Goal: Information Seeking & Learning: Learn about a topic

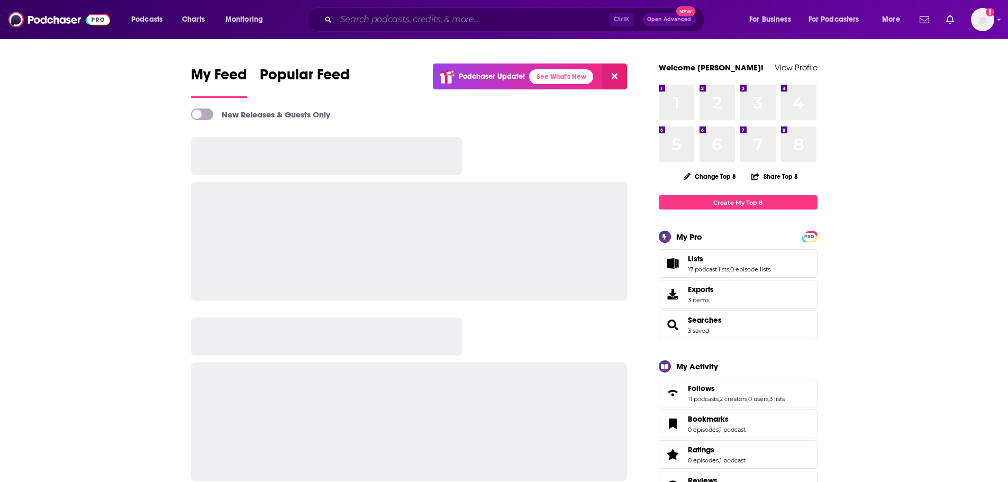
click at [465, 20] on input "Search podcasts, credits, & more..." at bounding box center [472, 19] width 273 height 17
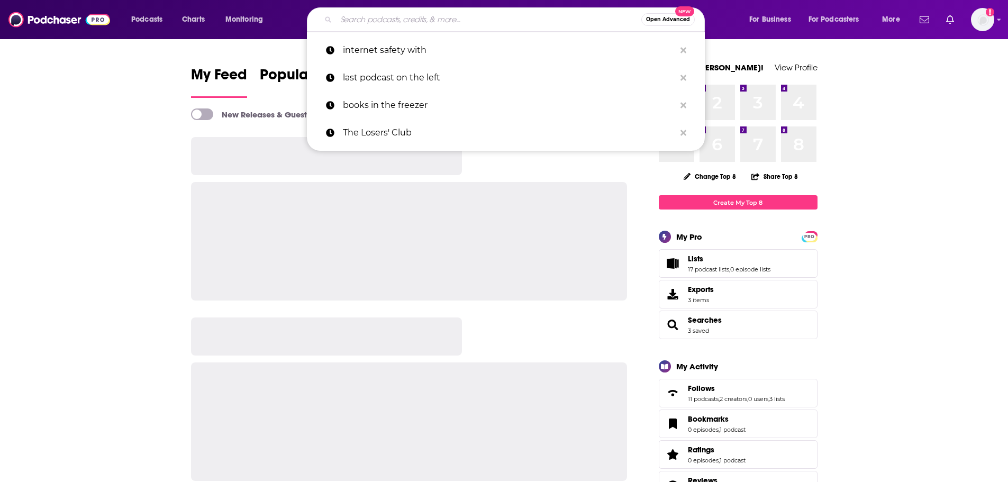
paste input "[PERSON_NAME] & Co. Dialogues"
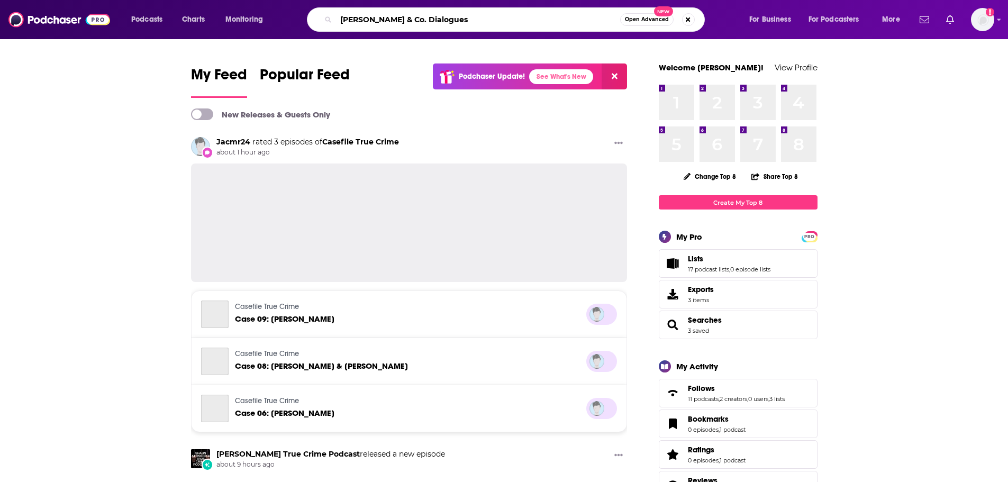
type input "[PERSON_NAME] & Co. Dialogues"
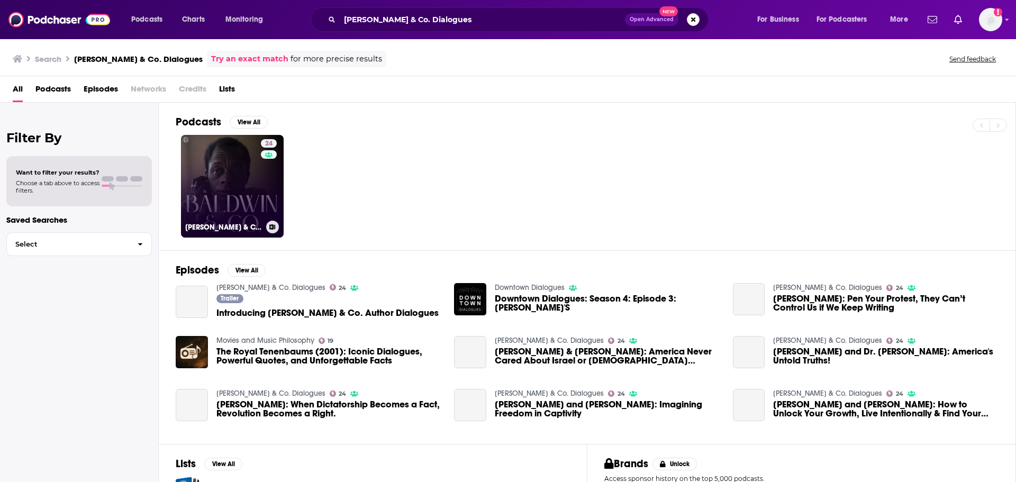
click at [209, 186] on link "24 [PERSON_NAME] & Co. Dialogues" at bounding box center [232, 186] width 103 height 103
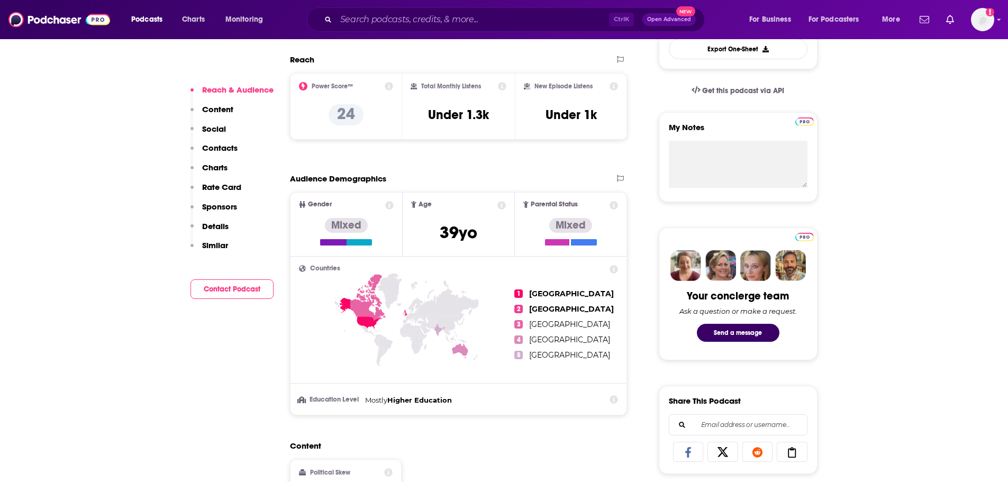
scroll to position [318, 0]
